Goal: Information Seeking & Learning: Learn about a topic

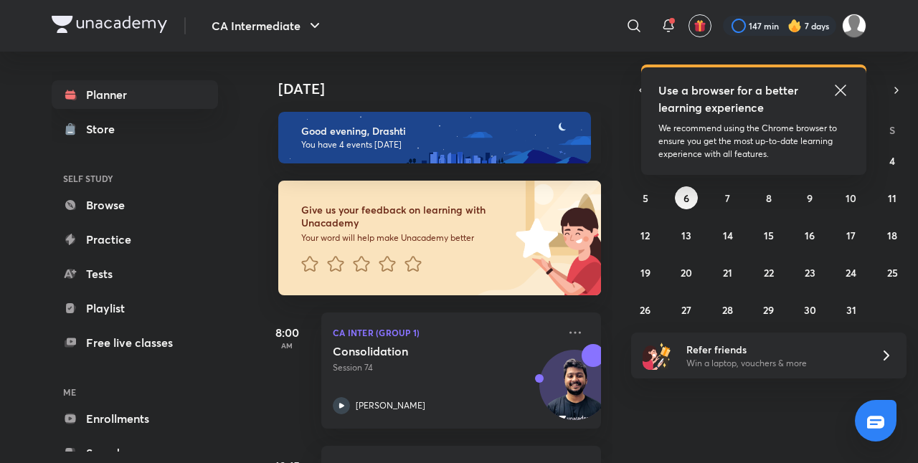
click at [840, 92] on icon at bounding box center [840, 90] width 17 height 17
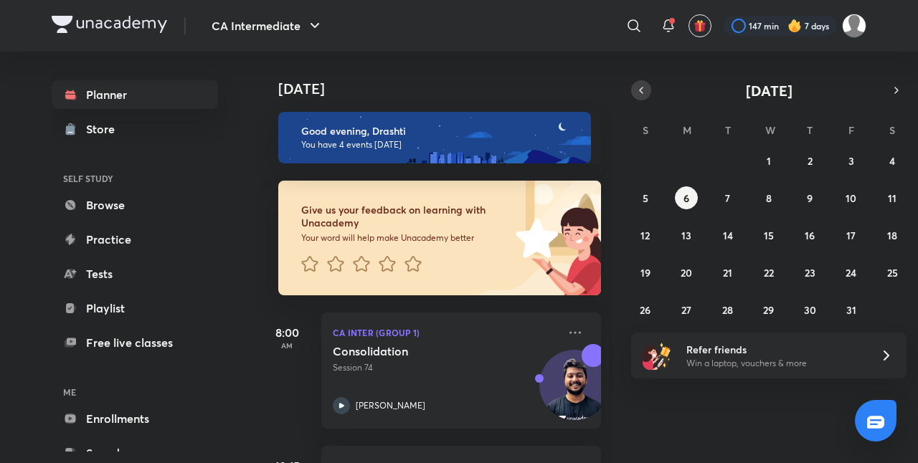
click at [637, 86] on icon "button" at bounding box center [640, 90] width 11 height 13
click at [894, 267] on abbr "27" at bounding box center [892, 273] width 10 height 14
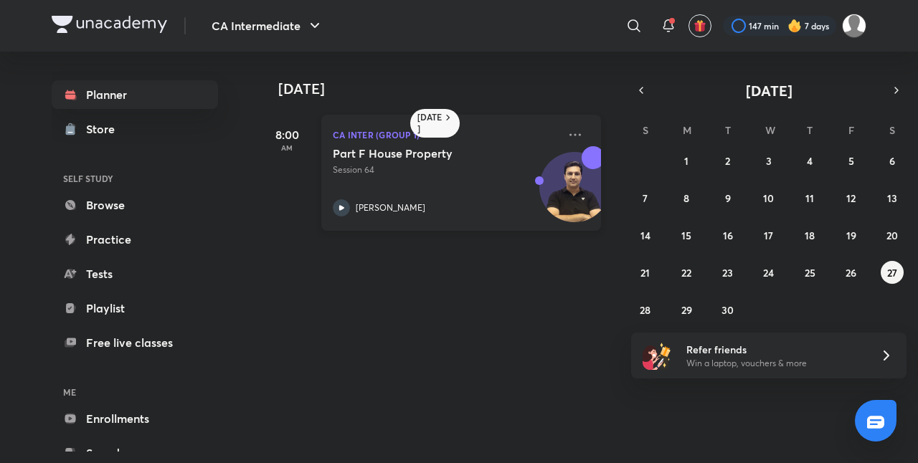
click at [469, 181] on div "Part F House Property Session 64 Arvind Tuli" at bounding box center [445, 181] width 225 height 70
click at [640, 308] on abbr "28" at bounding box center [645, 310] width 11 height 14
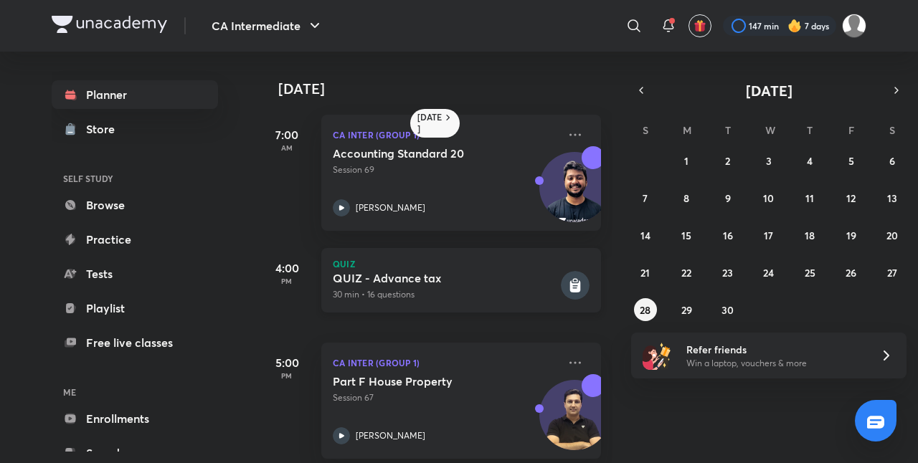
scroll to position [113, 14]
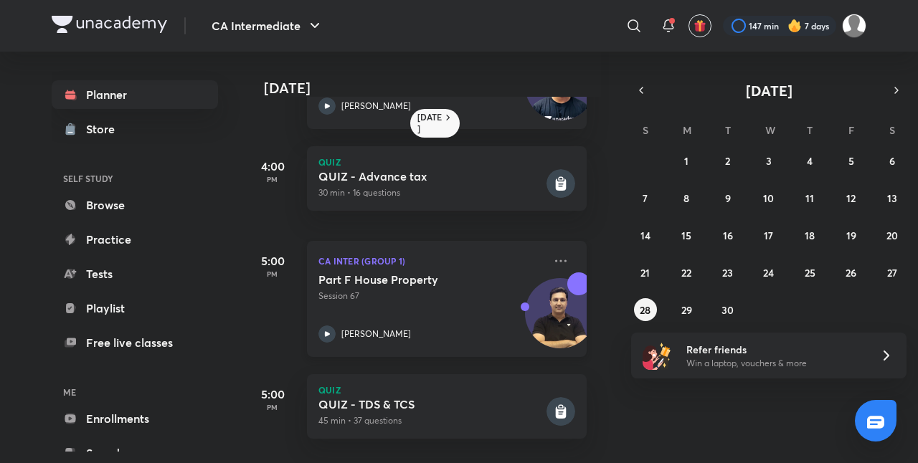
click at [437, 300] on div "Part F House Property Session 67 Arvind Tuli" at bounding box center [430, 307] width 225 height 70
click at [393, 295] on div "Part F House Property Session 67 Arvind Tuli" at bounding box center [430, 307] width 225 height 70
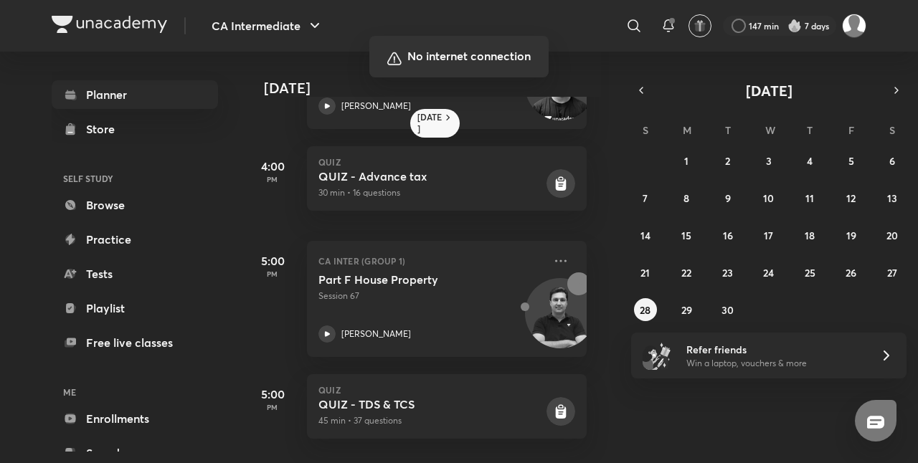
click at [90, 432] on div at bounding box center [459, 231] width 918 height 463
click at [70, 444] on div at bounding box center [459, 231] width 918 height 463
click at [446, 252] on div at bounding box center [459, 231] width 918 height 463
click at [19, 440] on div at bounding box center [459, 231] width 918 height 463
click at [29, 437] on div at bounding box center [459, 231] width 918 height 463
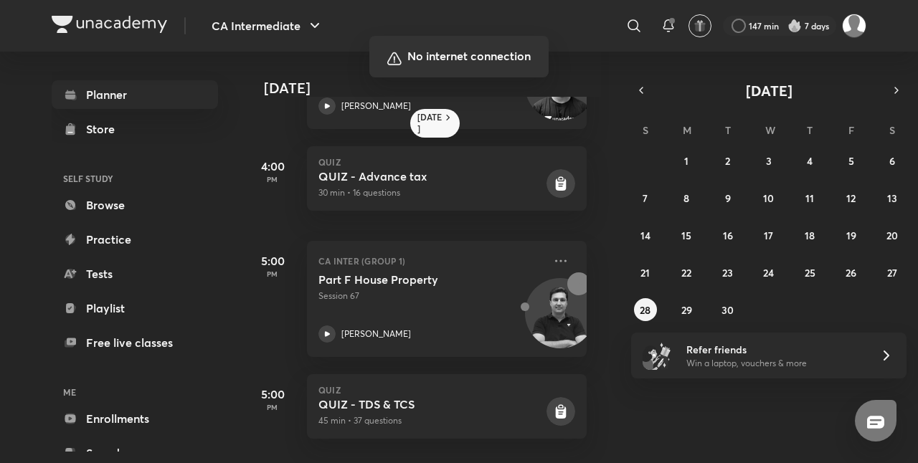
click at [910, 12] on div at bounding box center [459, 231] width 918 height 463
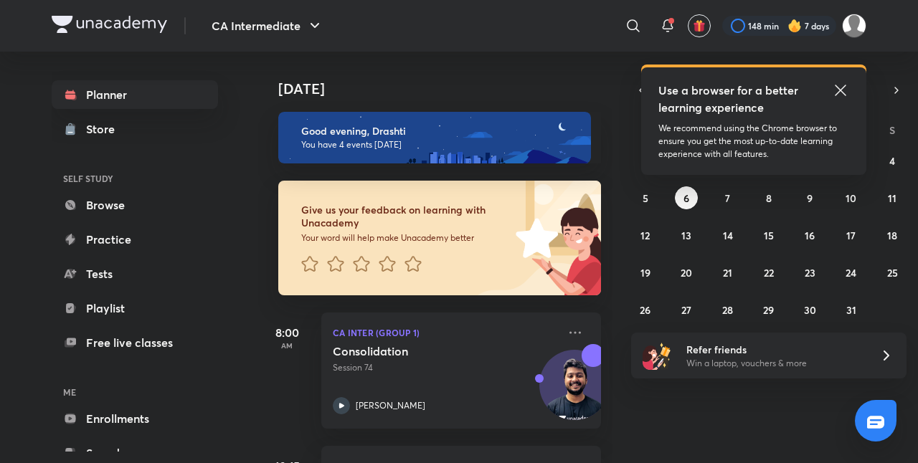
click at [837, 86] on icon at bounding box center [840, 90] width 17 height 17
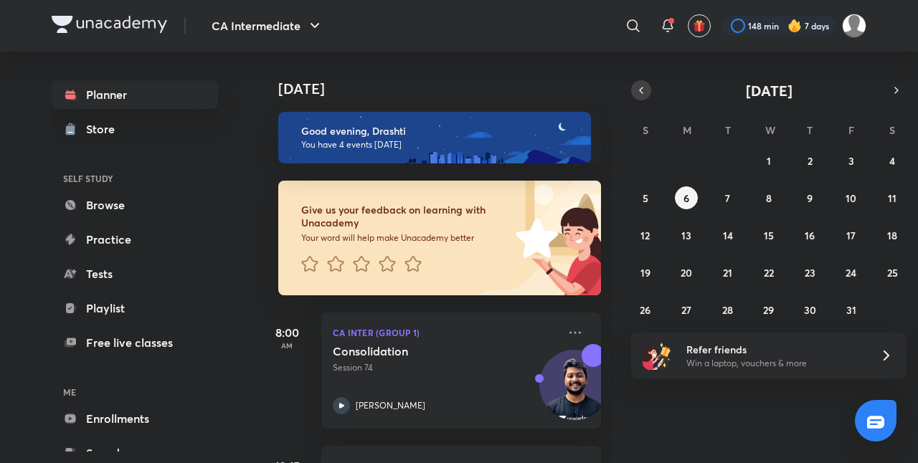
click at [642, 94] on icon "button" at bounding box center [640, 90] width 11 height 13
click at [643, 303] on abbr "28" at bounding box center [645, 310] width 11 height 14
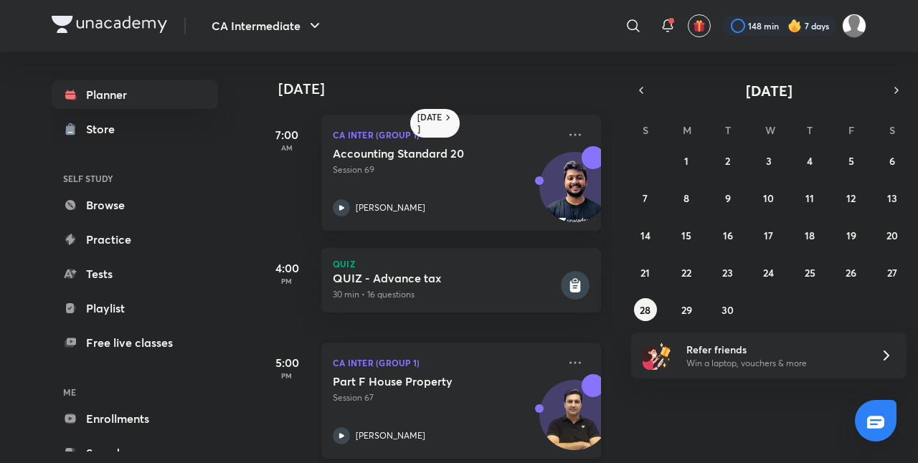
click at [457, 423] on div "Part F House Property Session 67 Arvind Tuli" at bounding box center [445, 409] width 225 height 70
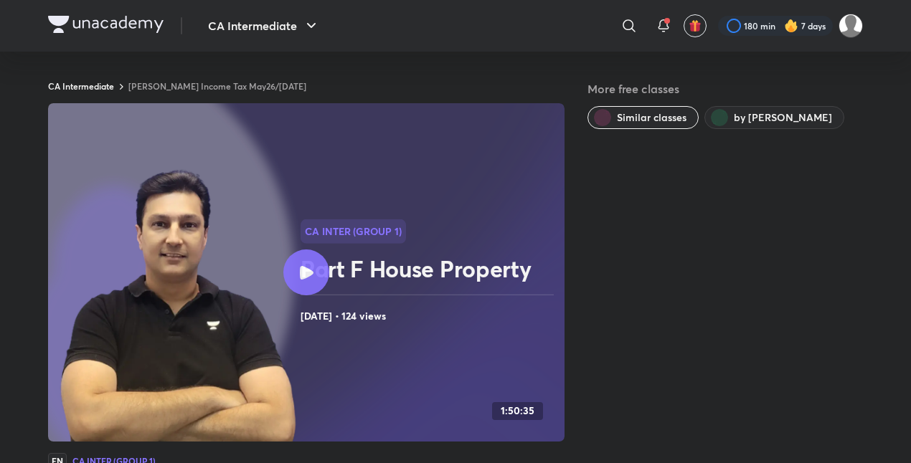
click at [293, 272] on div at bounding box center [306, 272] width 46 height 46
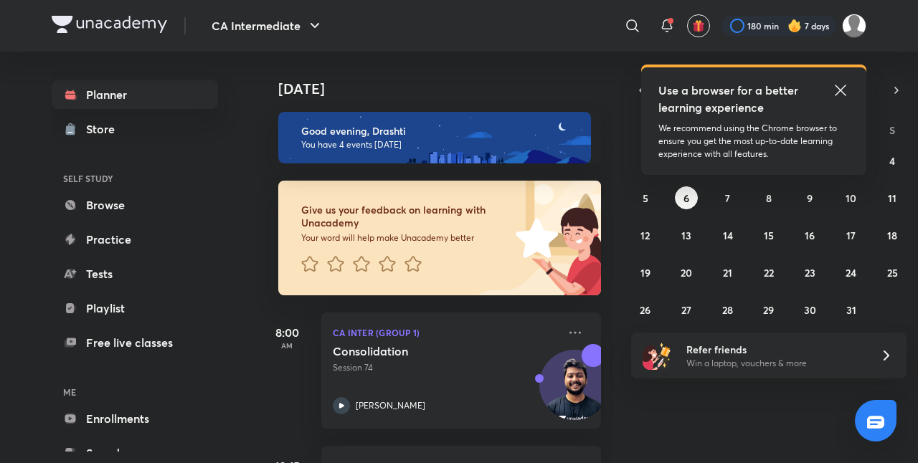
click at [842, 87] on icon at bounding box center [840, 90] width 11 height 11
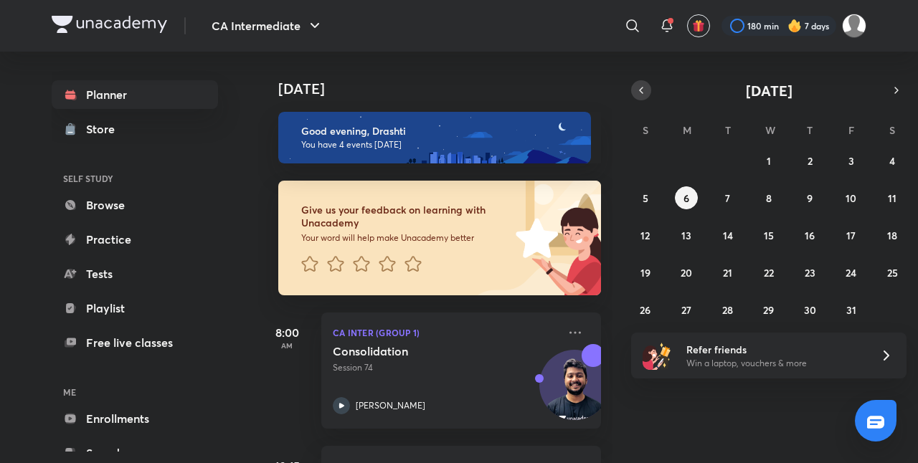
click at [645, 92] on icon "button" at bounding box center [640, 90] width 11 height 13
click at [635, 310] on button "28" at bounding box center [645, 309] width 23 height 23
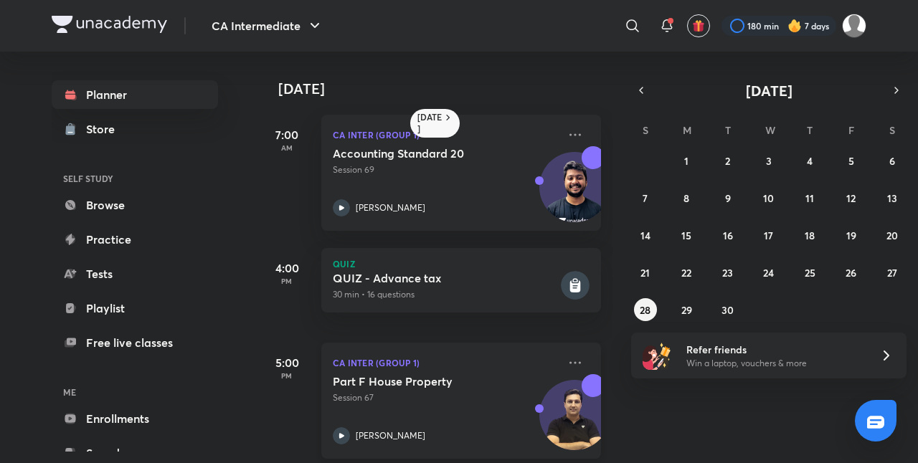
click at [454, 380] on h5 "Part F House Property" at bounding box center [422, 381] width 179 height 14
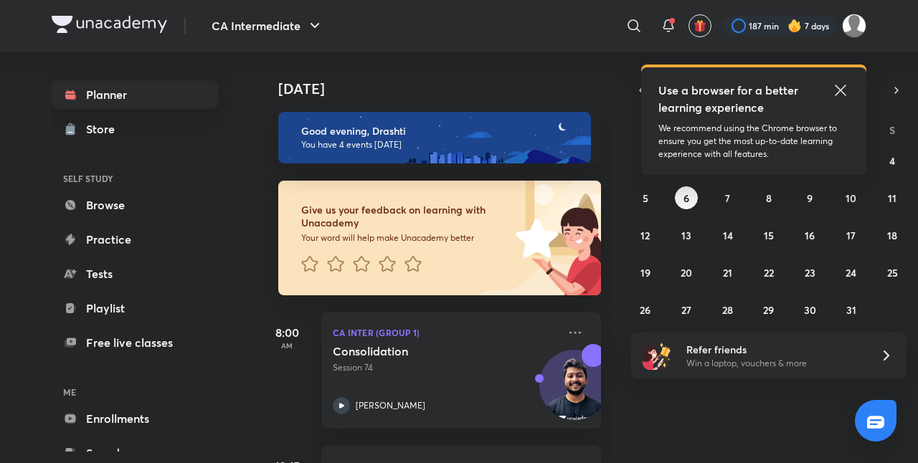
click at [841, 93] on icon at bounding box center [840, 90] width 17 height 17
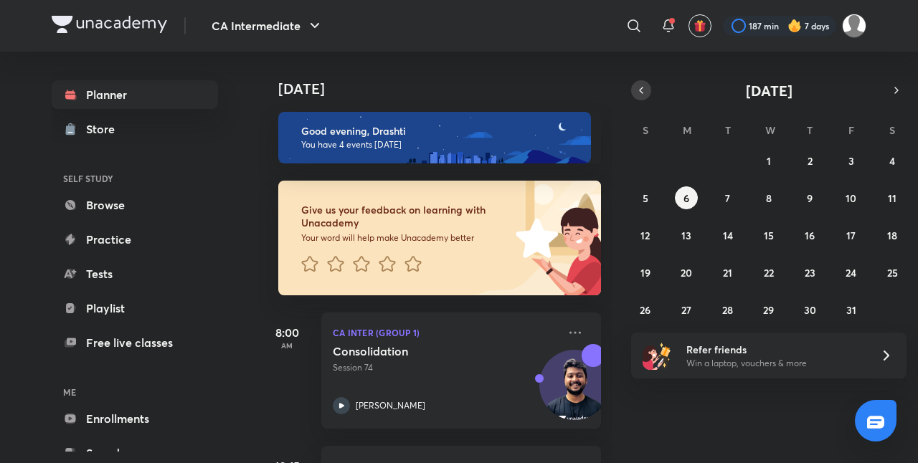
click at [642, 89] on icon "button" at bounding box center [640, 90] width 11 height 13
click at [645, 314] on abbr "28" at bounding box center [645, 310] width 11 height 14
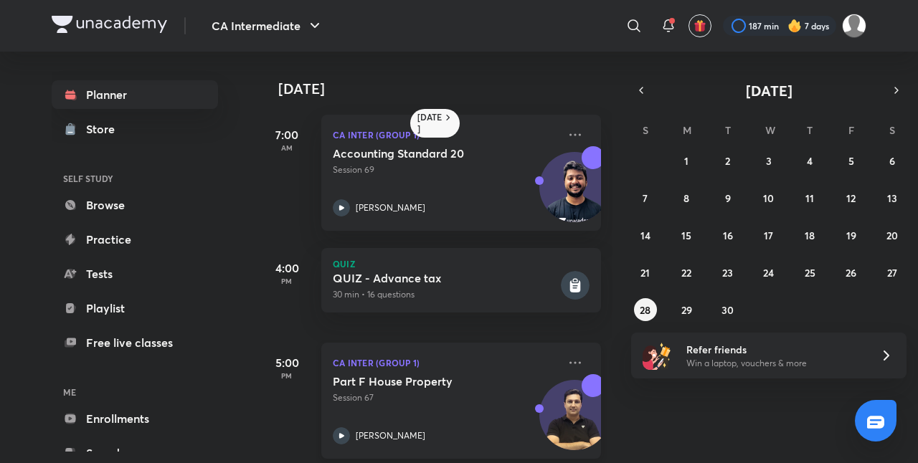
click at [488, 361] on p "CA Inter (Group 1)" at bounding box center [445, 362] width 225 height 17
